Goal: Book appointment/travel/reservation

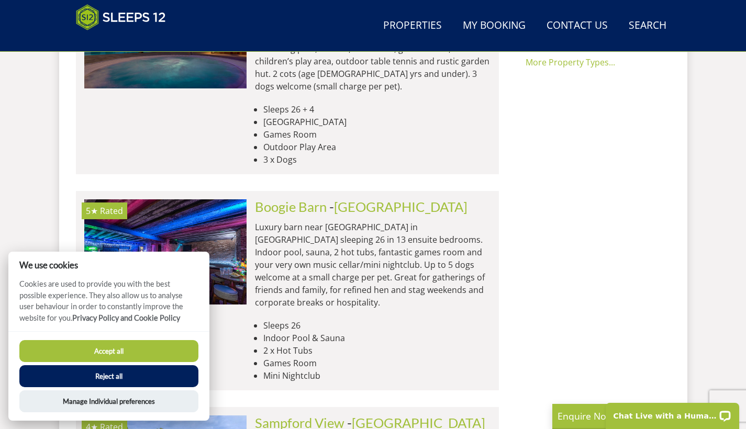
scroll to position [630, 0]
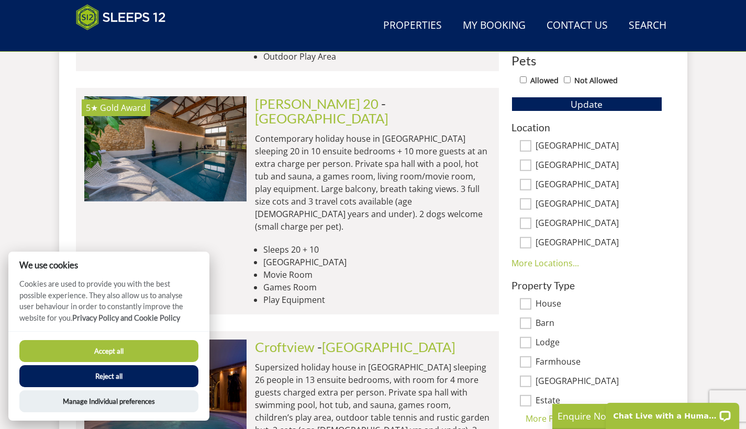
click at [107, 375] on button "Reject all" at bounding box center [108, 376] width 179 height 22
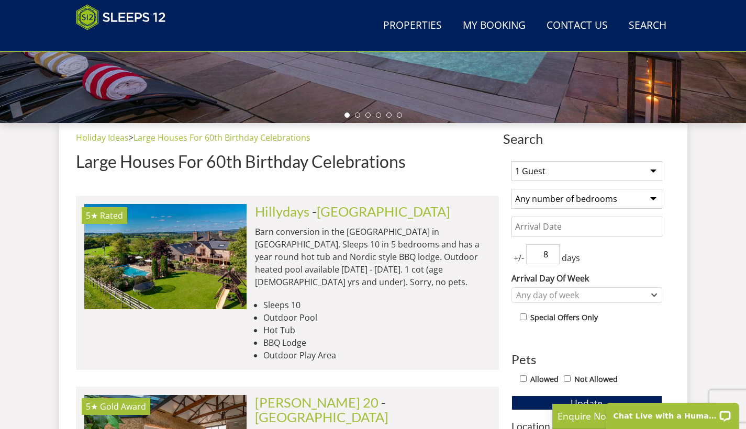
click at [550, 253] on input "8" at bounding box center [543, 254] width 34 height 20
click at [550, 253] on input "9" at bounding box center [543, 254] width 34 height 20
click at [550, 257] on input "8" at bounding box center [543, 254] width 34 height 20
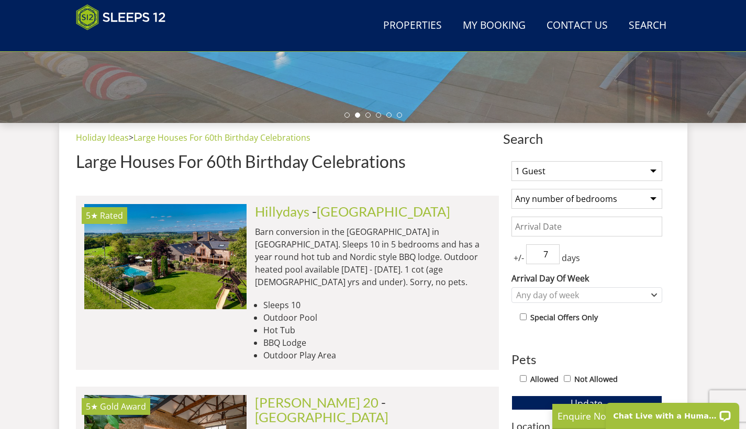
click at [550, 257] on input "7" at bounding box center [543, 254] width 34 height 20
click at [550, 257] on input "6" at bounding box center [543, 254] width 34 height 20
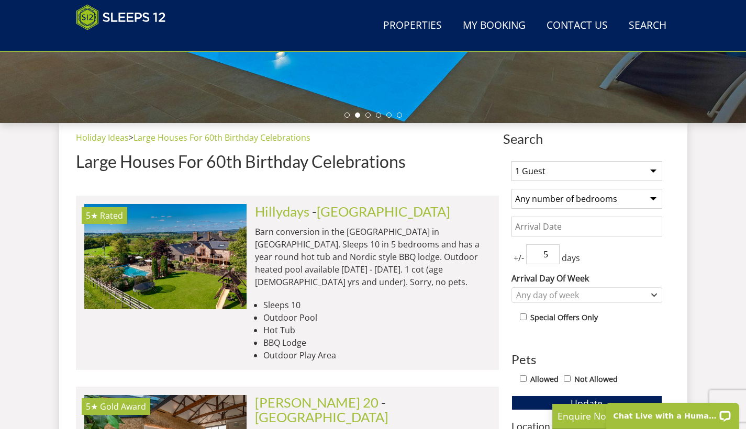
click at [550, 257] on input "5" at bounding box center [543, 254] width 34 height 20
click at [550, 257] on input "4" at bounding box center [543, 254] width 34 height 20
click at [550, 257] on input "3" at bounding box center [543, 254] width 34 height 20
type input "2"
click at [550, 257] on input "2" at bounding box center [543, 254] width 34 height 20
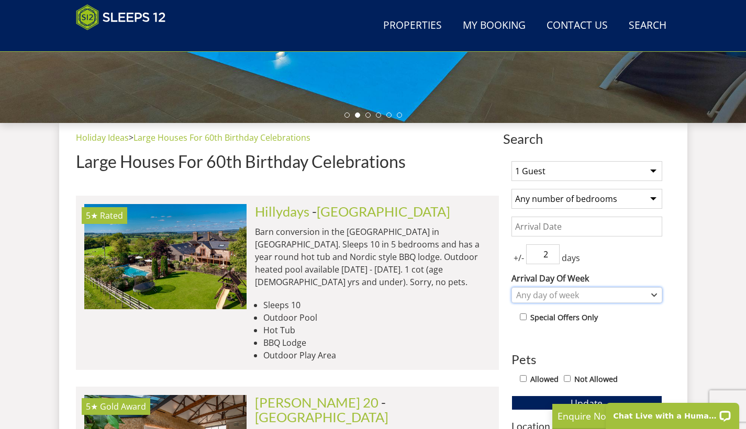
click at [652, 294] on icon "Combobox" at bounding box center [654, 295] width 5 height 2
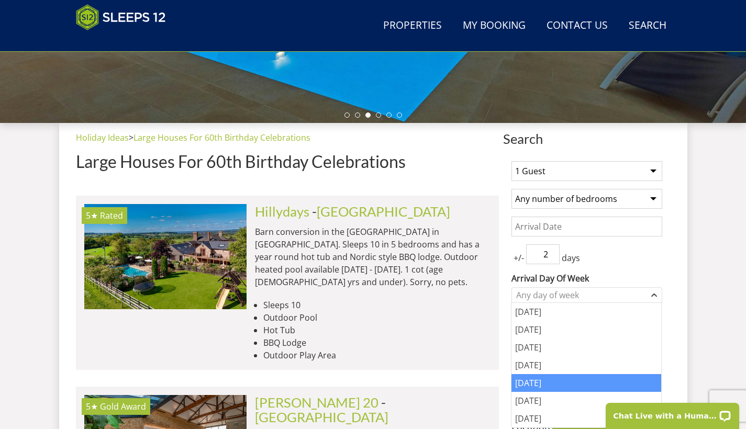
click at [534, 383] on div "[DATE]" at bounding box center [586, 383] width 150 height 18
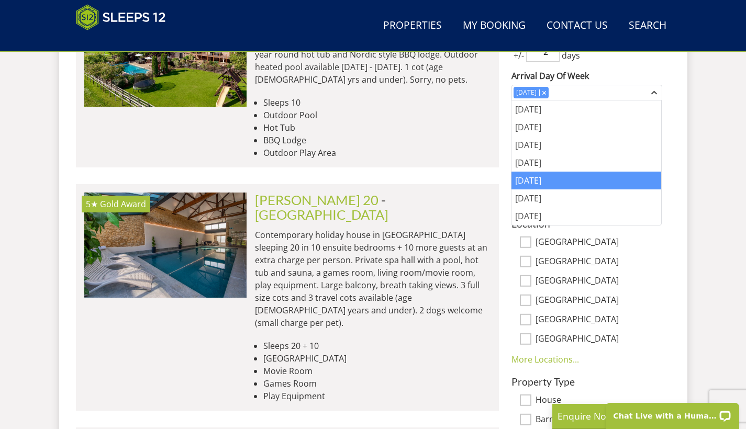
scroll to position [531, 0]
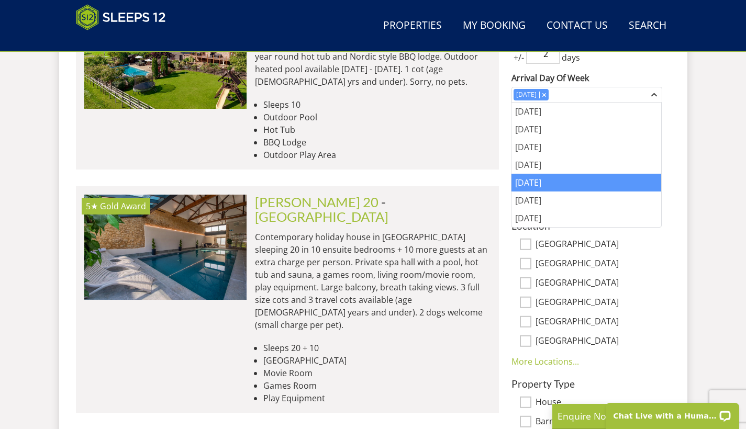
click at [524, 339] on input "[GEOGRAPHIC_DATA]" at bounding box center [526, 342] width 12 height 12
checkbox input "true"
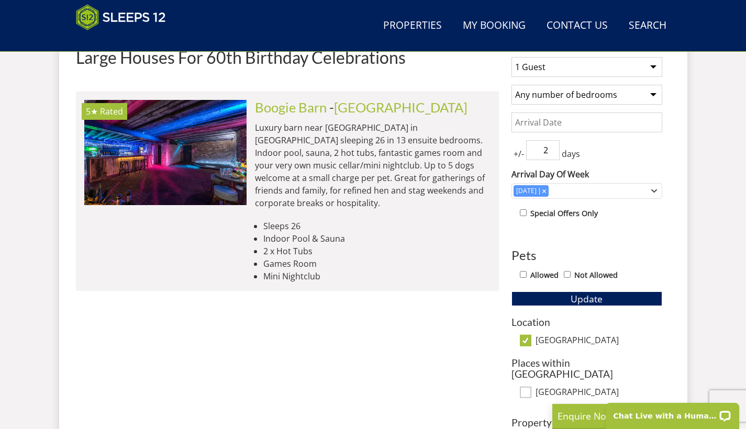
scroll to position [402, 0]
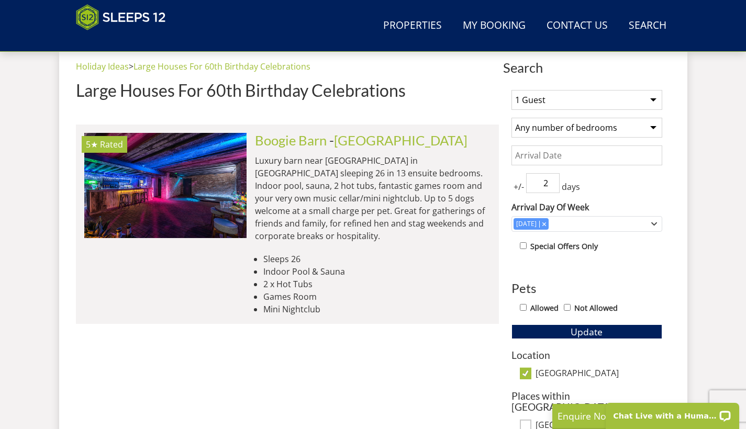
click at [648, 162] on input "Date" at bounding box center [586, 156] width 151 height 20
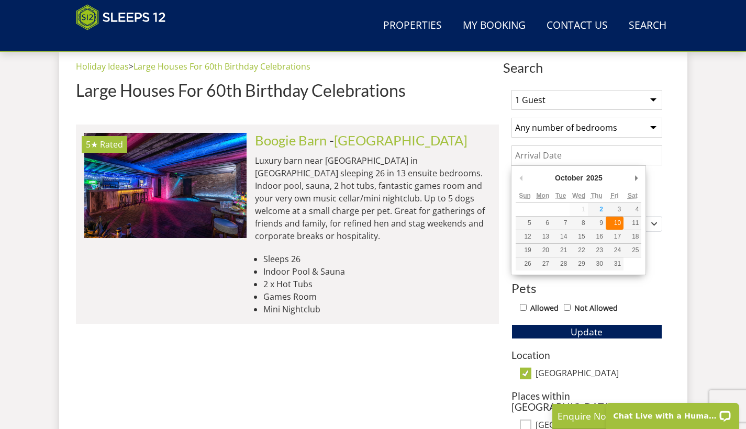
type input "[DATE]"
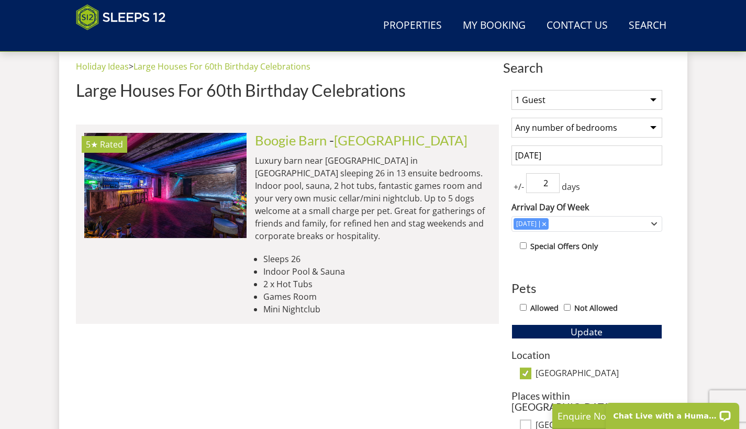
scroll to position [464, 0]
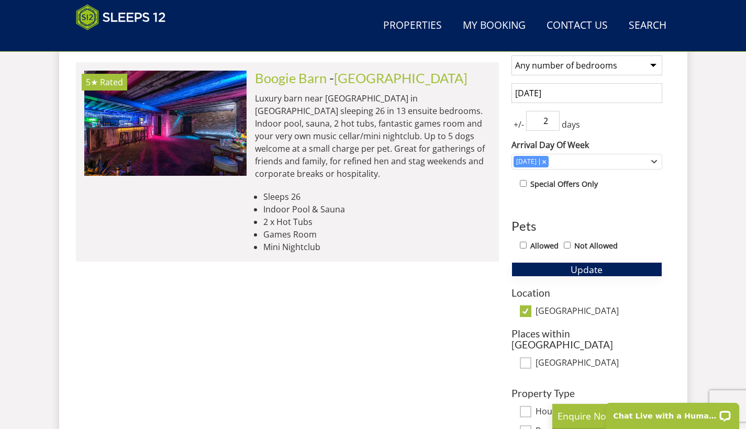
click at [548, 267] on button "Update" at bounding box center [586, 269] width 151 height 15
